Goal: Task Accomplishment & Management: Use online tool/utility

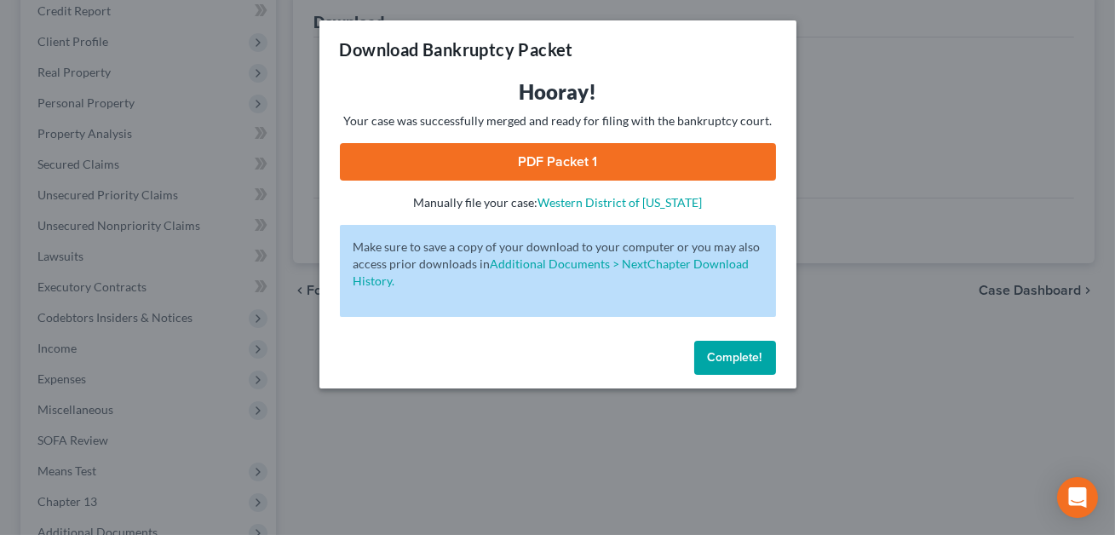
scroll to position [212, 0]
click at [749, 361] on span "Complete!" at bounding box center [735, 357] width 55 height 14
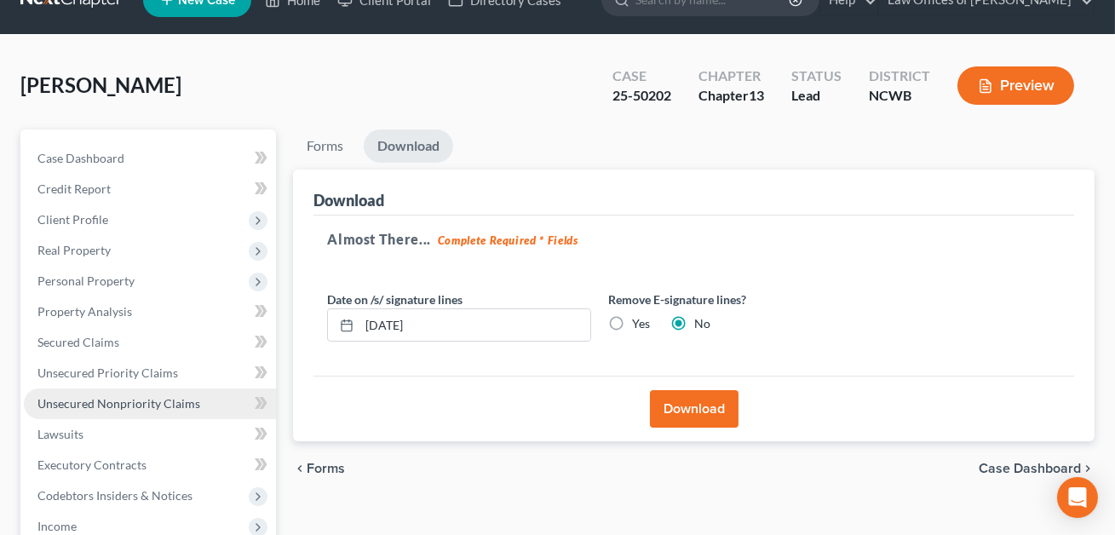
scroll to position [0, 0]
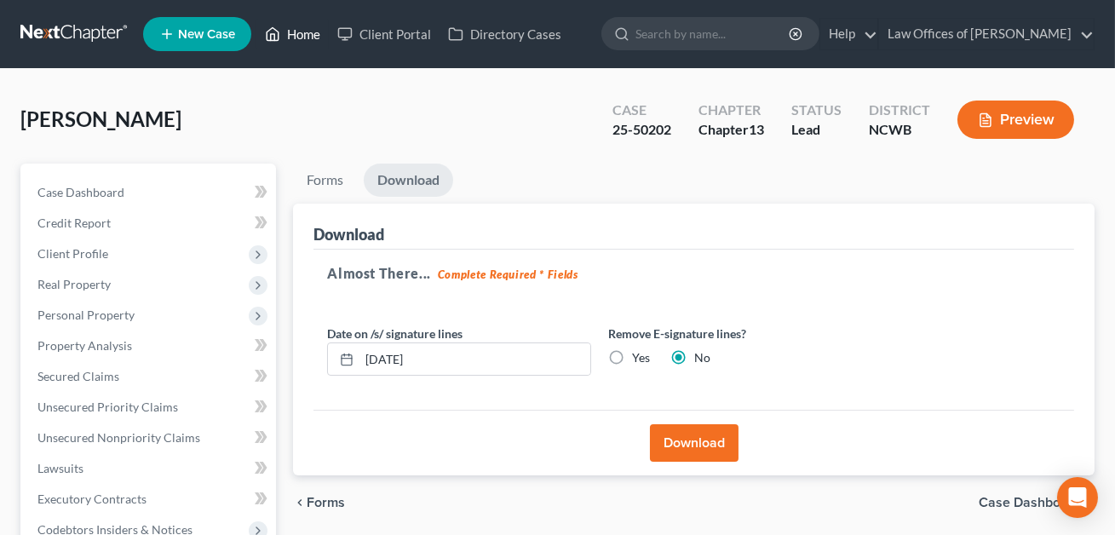
click at [302, 36] on link "Home" at bounding box center [292, 34] width 72 height 31
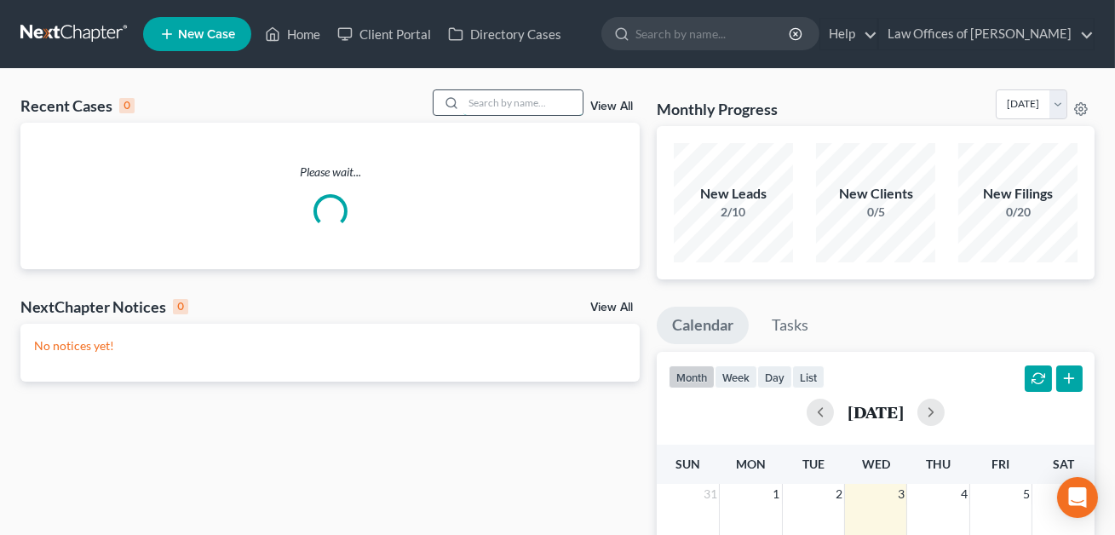
click at [470, 101] on input "search" at bounding box center [523, 102] width 119 height 25
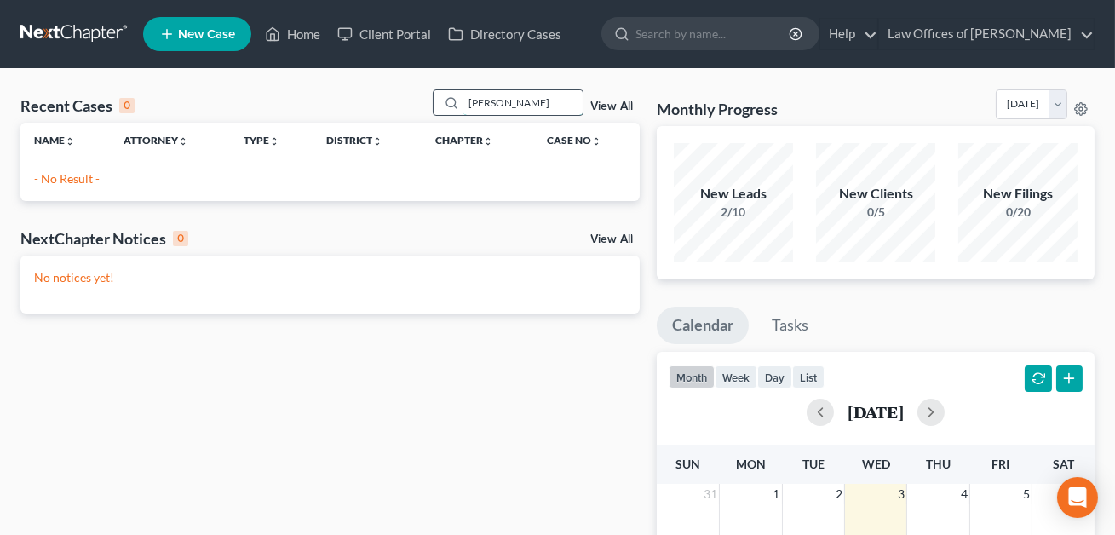
click at [482, 106] on input "[PERSON_NAME]" at bounding box center [523, 102] width 119 height 25
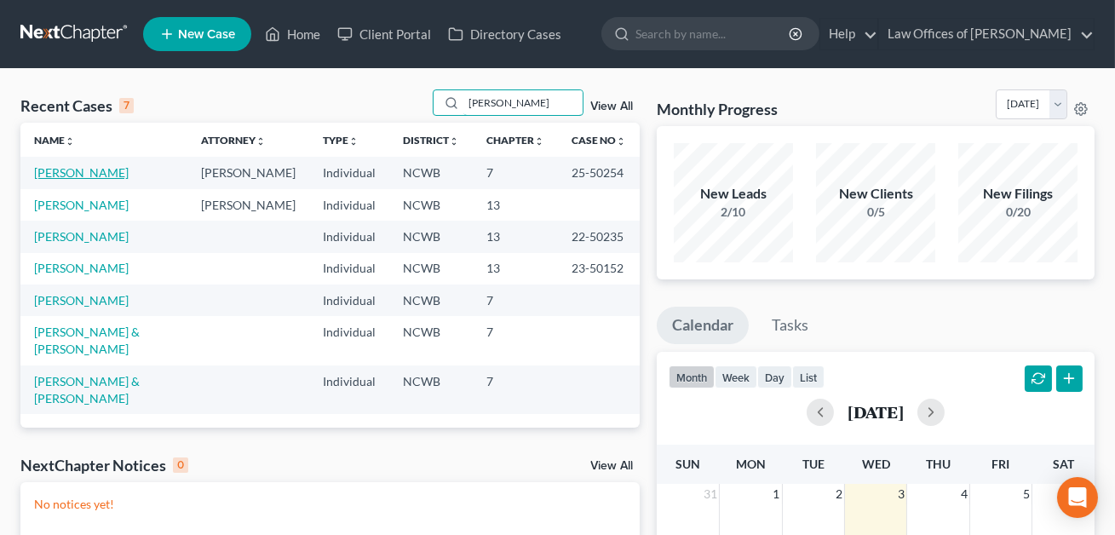
type input "[PERSON_NAME]"
click at [99, 176] on link "[PERSON_NAME]" at bounding box center [81, 172] width 95 height 14
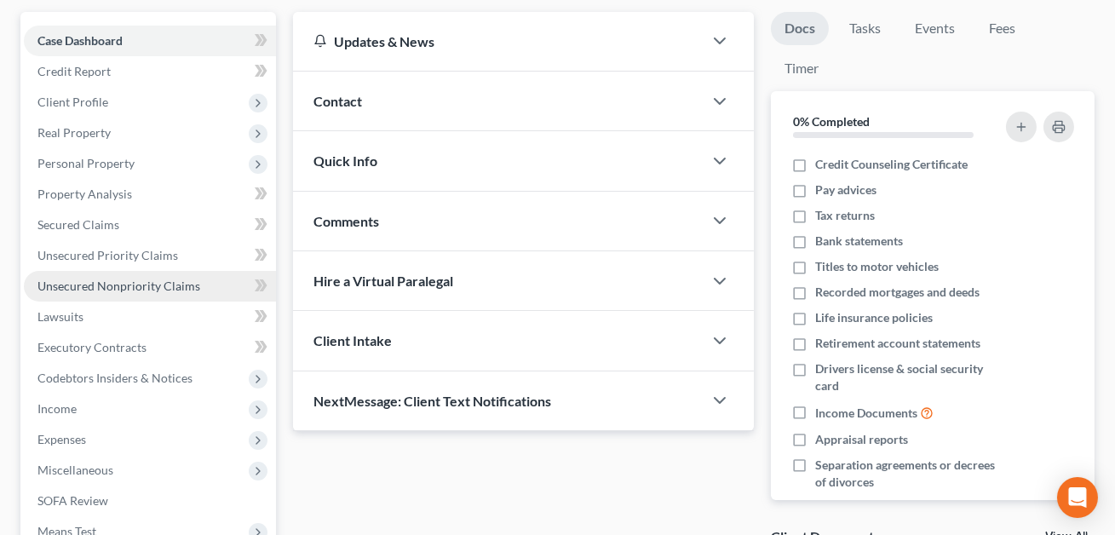
scroll to position [306, 0]
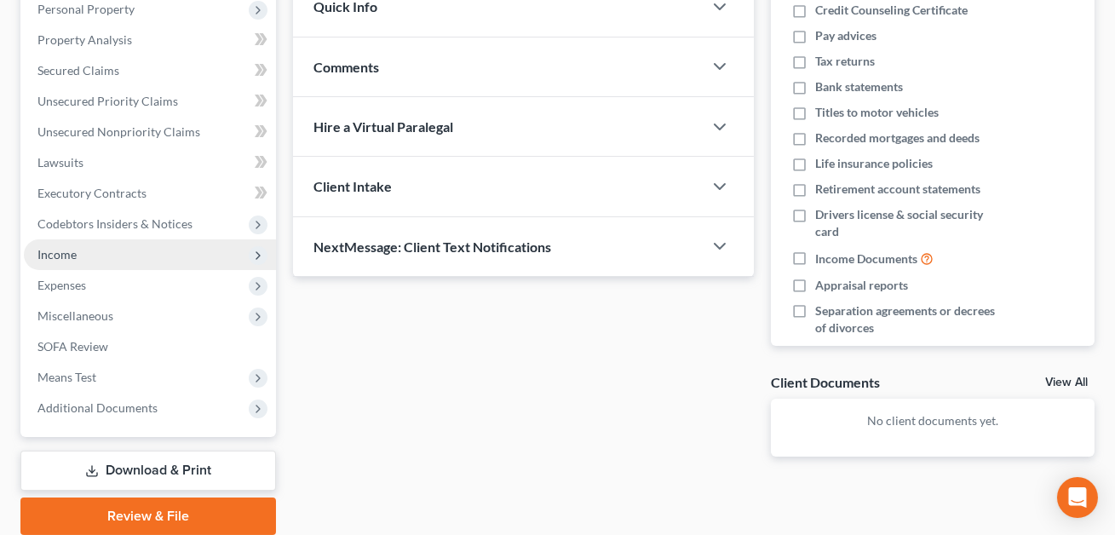
click at [67, 256] on span "Income" at bounding box center [56, 254] width 39 height 14
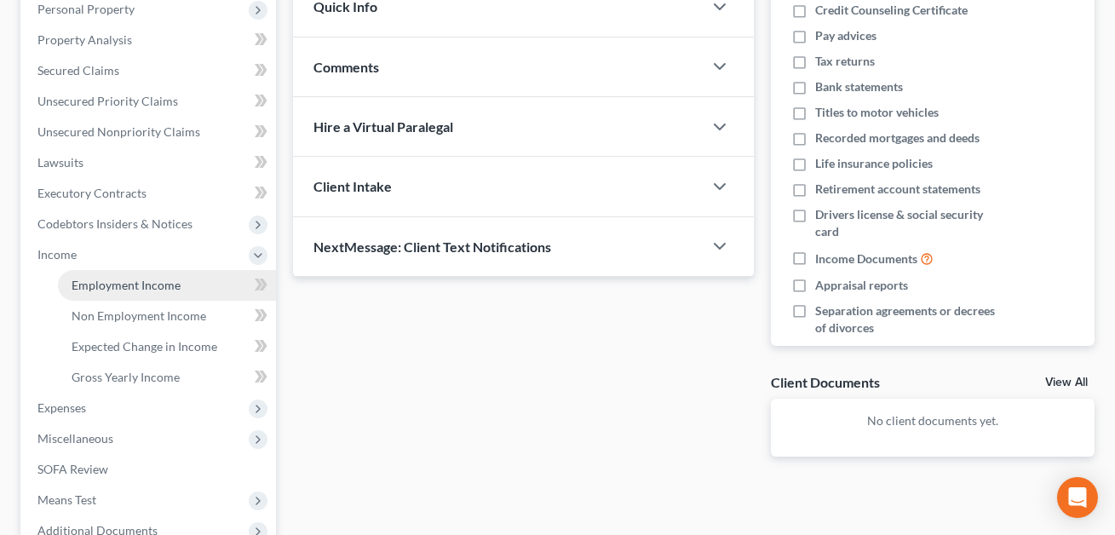
click at [113, 290] on span "Employment Income" at bounding box center [126, 285] width 109 height 14
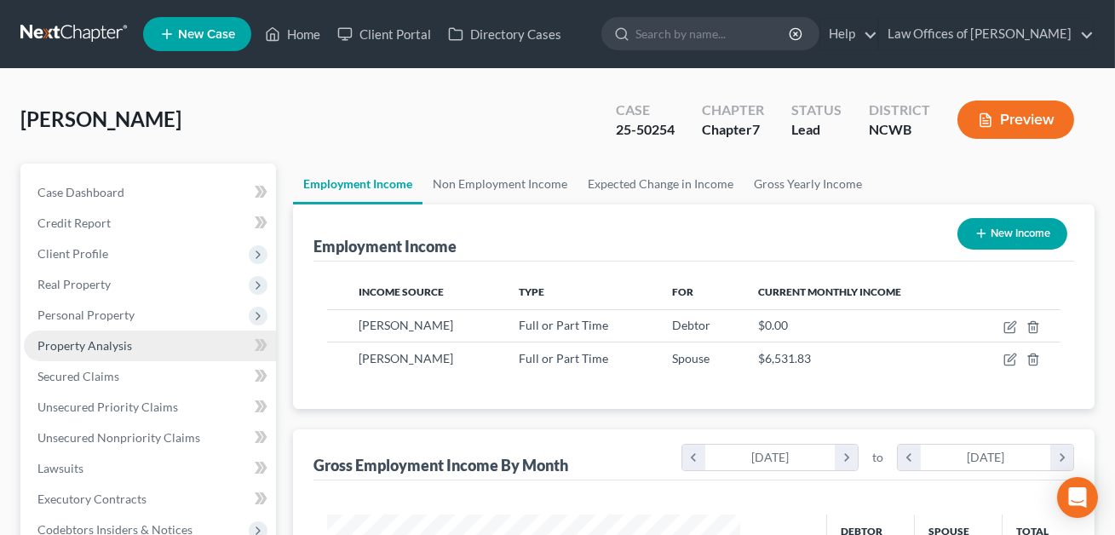
scroll to position [305, 447]
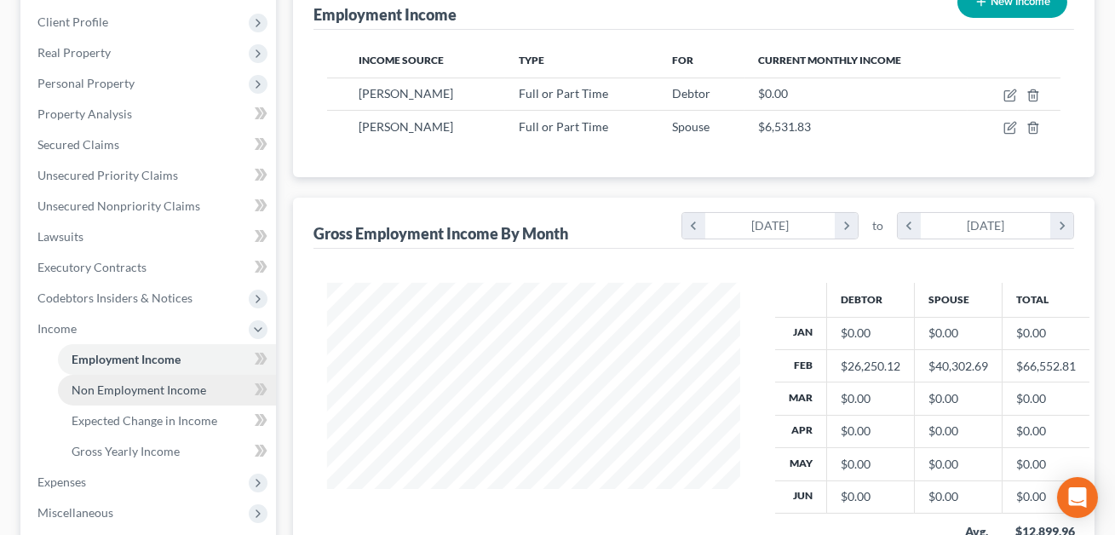
click at [187, 391] on span "Non Employment Income" at bounding box center [139, 390] width 135 height 14
